Goal: Check status: Check status

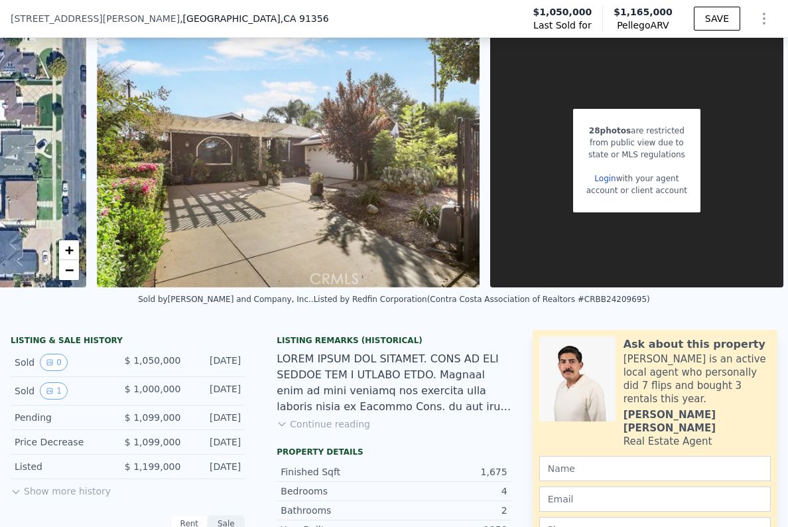
scroll to position [210, 0]
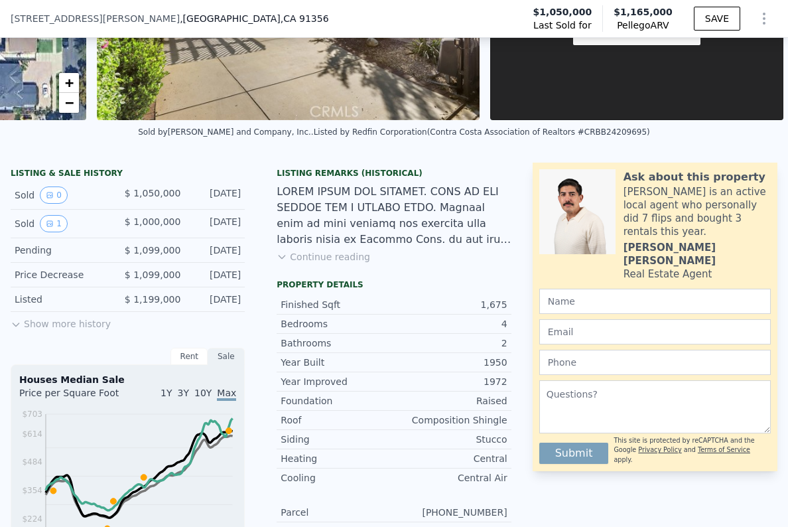
click at [56, 320] on button "Show more history" at bounding box center [61, 321] width 100 height 19
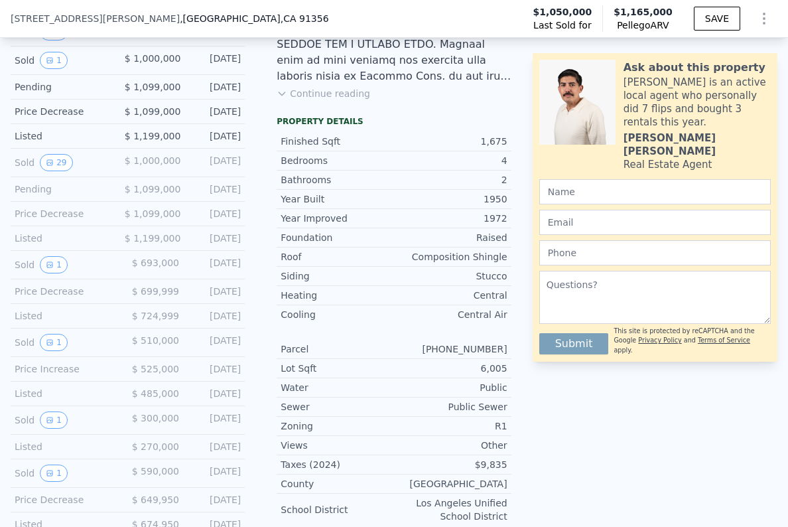
scroll to position [396, 0]
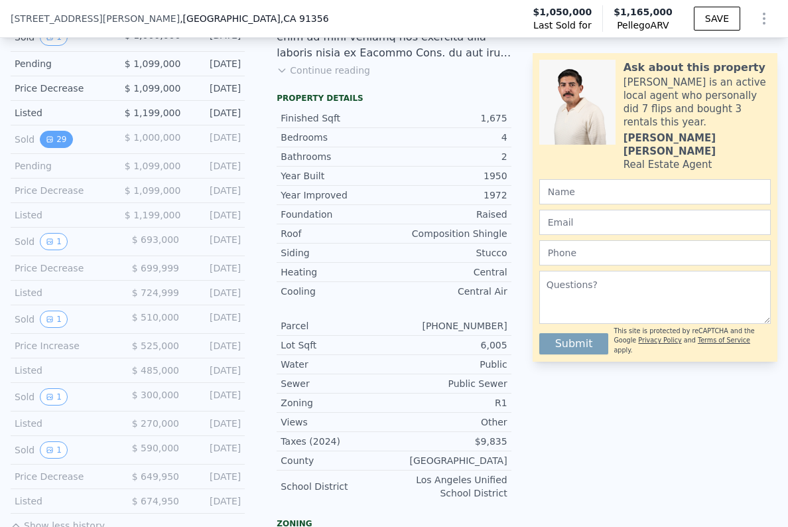
click at [58, 139] on button "29" at bounding box center [56, 139] width 32 height 17
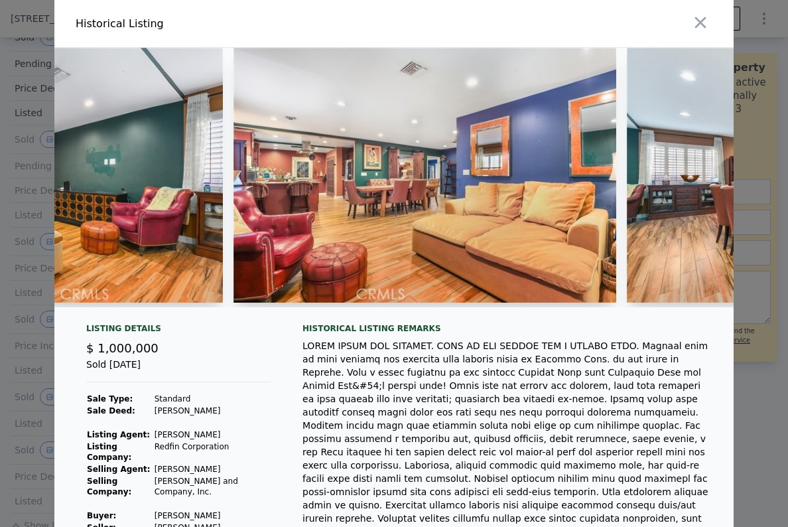
scroll to position [0, 1815]
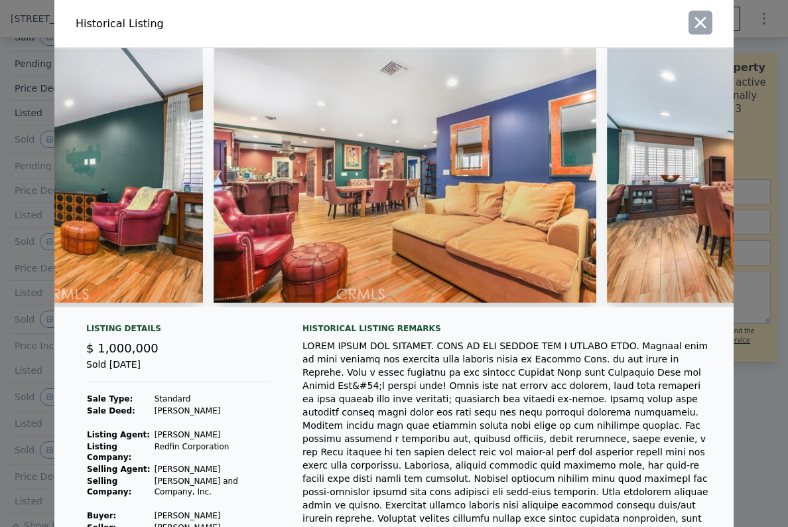
click at [698, 18] on icon "button" at bounding box center [700, 22] width 19 height 19
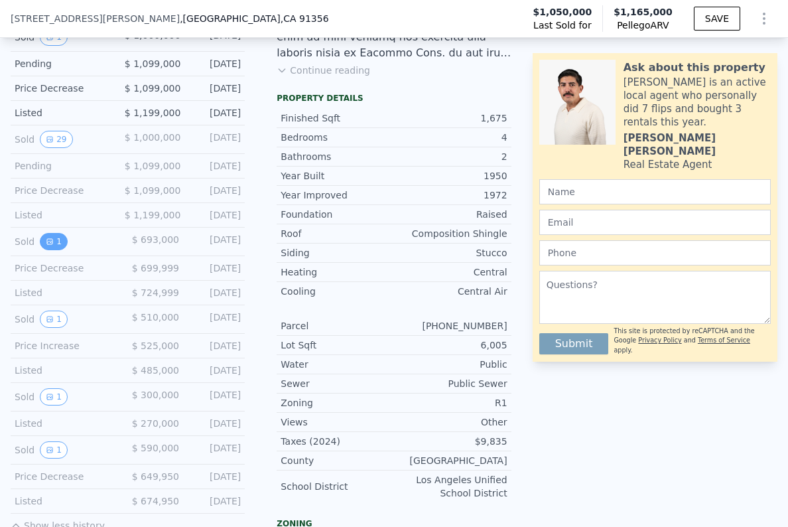
click at [49, 245] on button "1" at bounding box center [54, 241] width 28 height 17
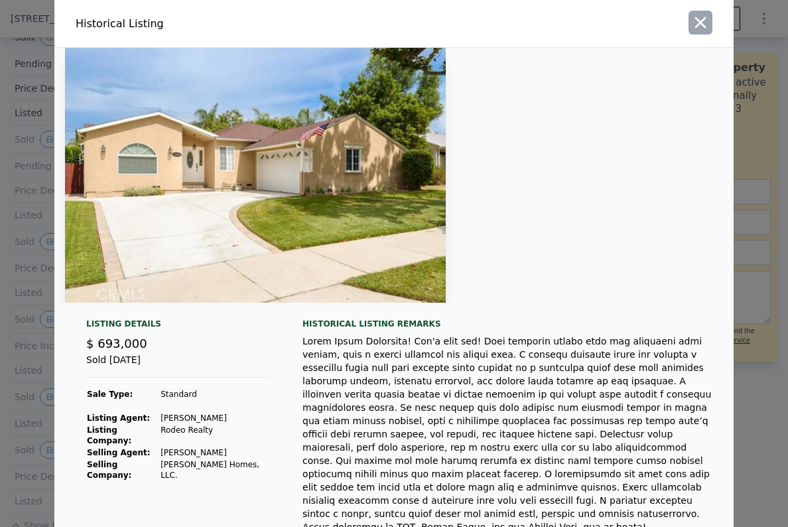
click at [708, 22] on icon "button" at bounding box center [700, 22] width 19 height 19
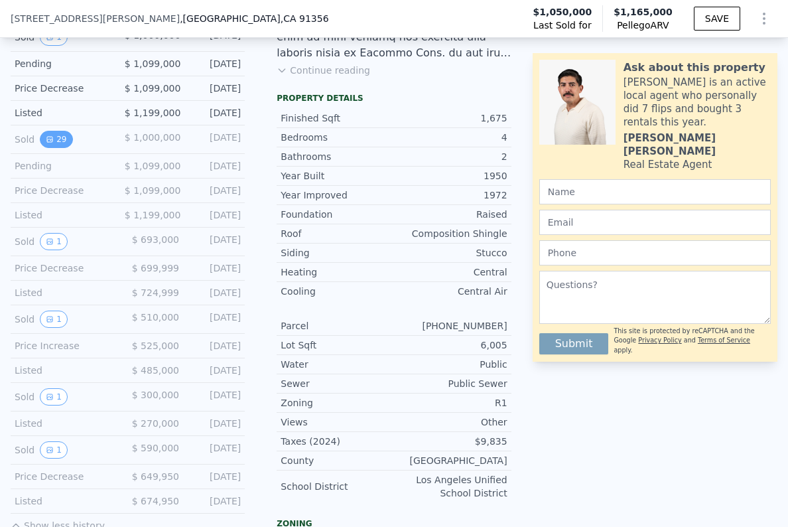
click at [58, 144] on button "29" at bounding box center [56, 139] width 32 height 17
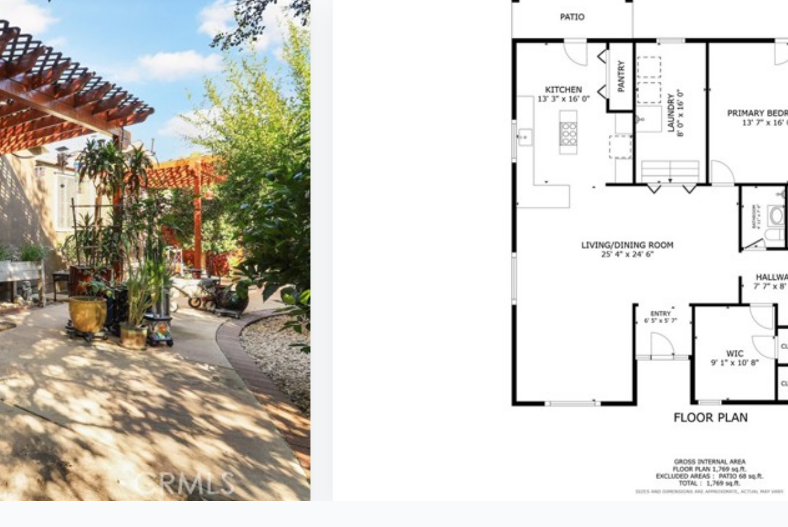
scroll to position [0, 10708]
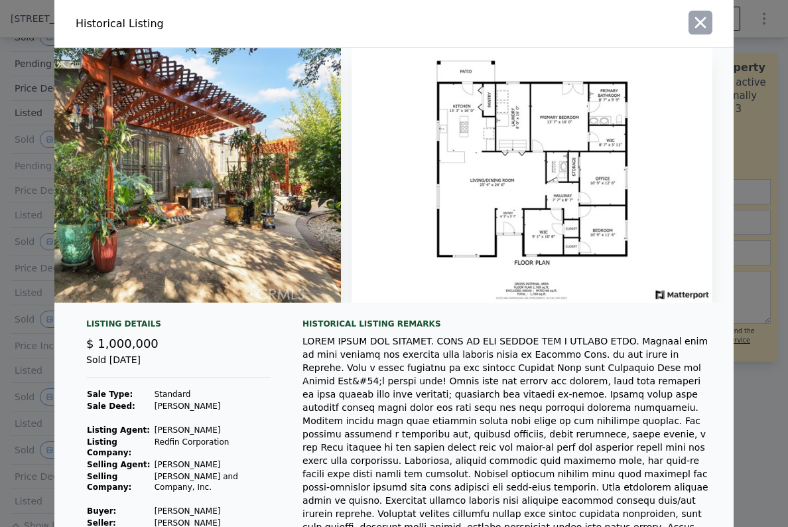
click at [707, 33] on button "button" at bounding box center [700, 23] width 24 height 24
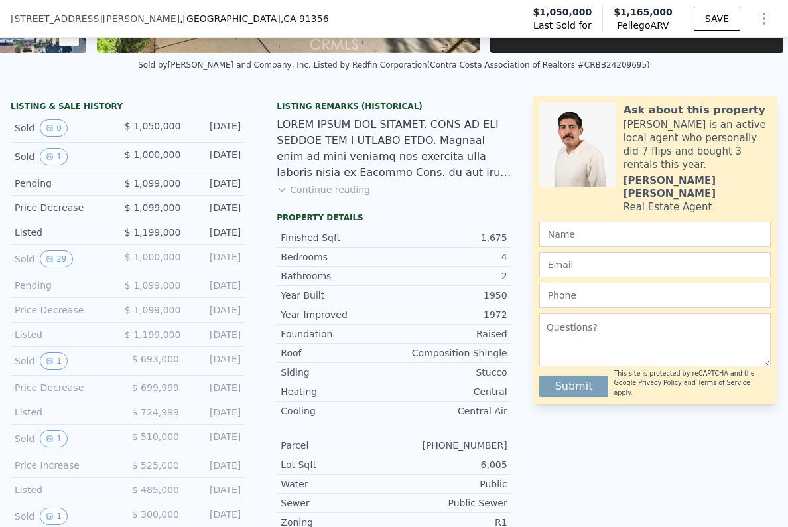
scroll to position [275, 0]
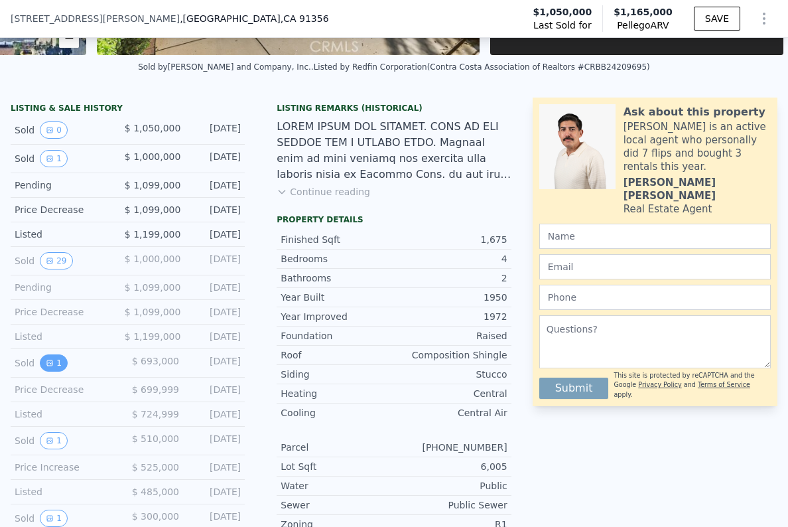
click at [52, 367] on button "1" at bounding box center [54, 362] width 28 height 17
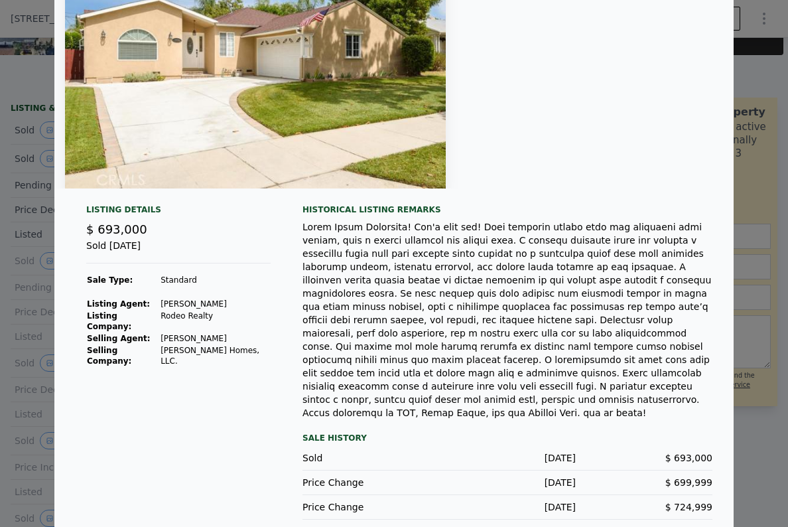
scroll to position [0, 0]
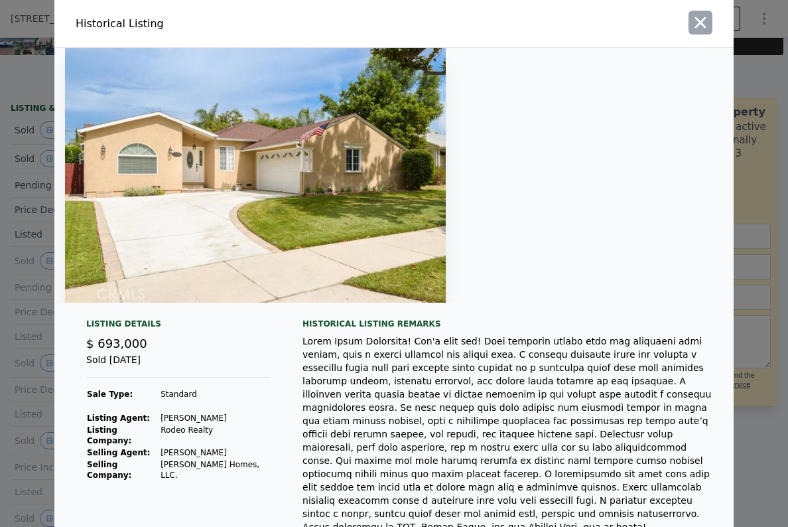
click at [708, 21] on icon "button" at bounding box center [700, 22] width 19 height 19
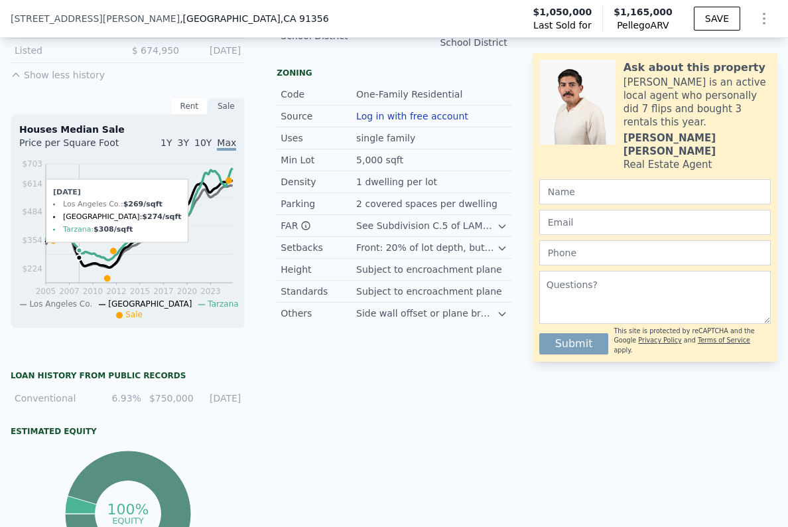
scroll to position [889, 0]
